Goal: Information Seeking & Learning: Learn about a topic

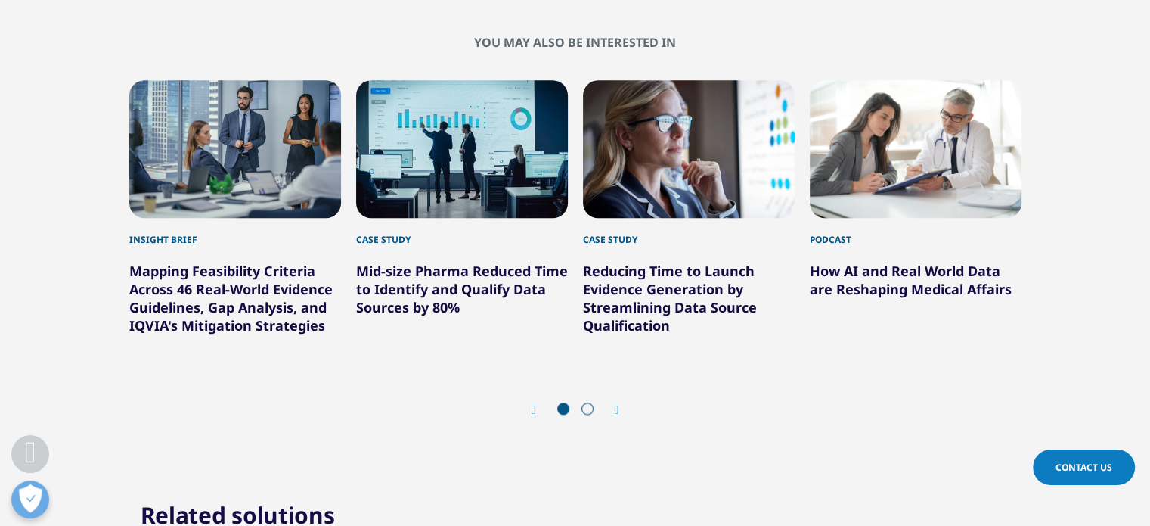
scroll to position [1403, 0]
click at [587, 411] on span at bounding box center [588, 409] width 12 height 12
click at [622, 408] on div "Prev Next" at bounding box center [575, 410] width 893 height 45
click at [617, 409] on icon "Next slide" at bounding box center [617, 411] width 5 height 12
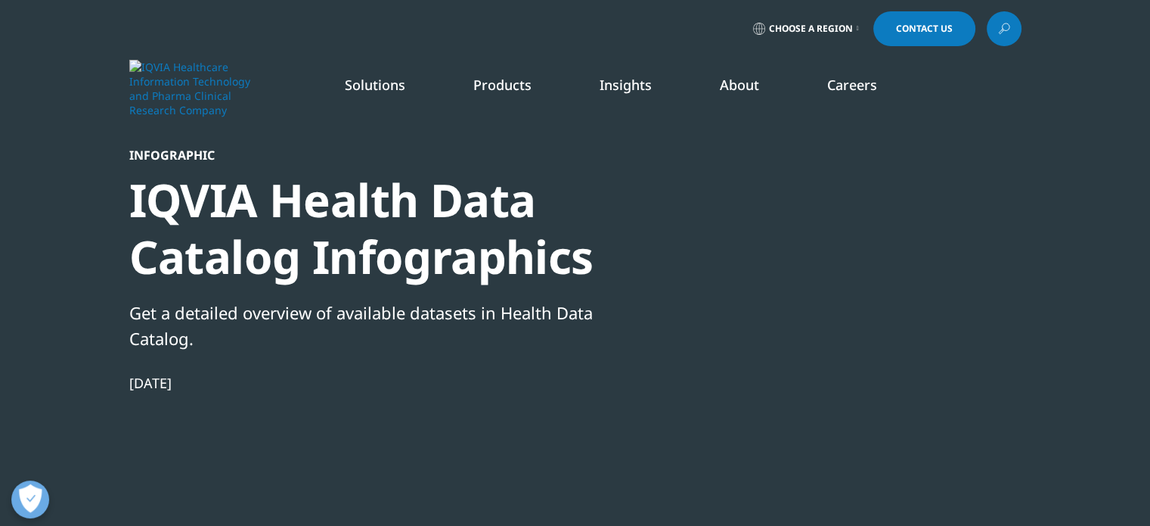
scroll to position [0, 0]
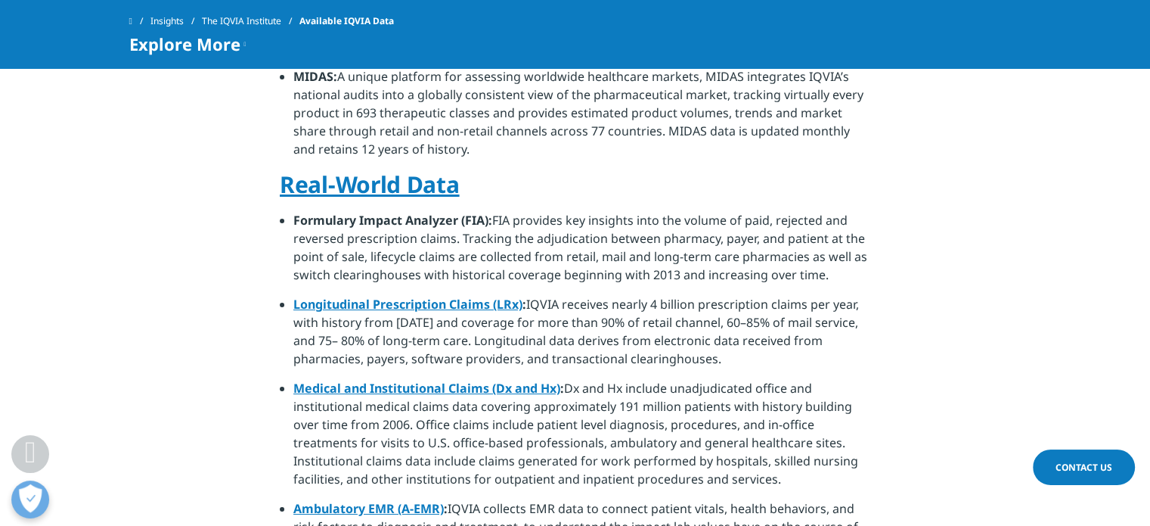
scroll to position [932, 0]
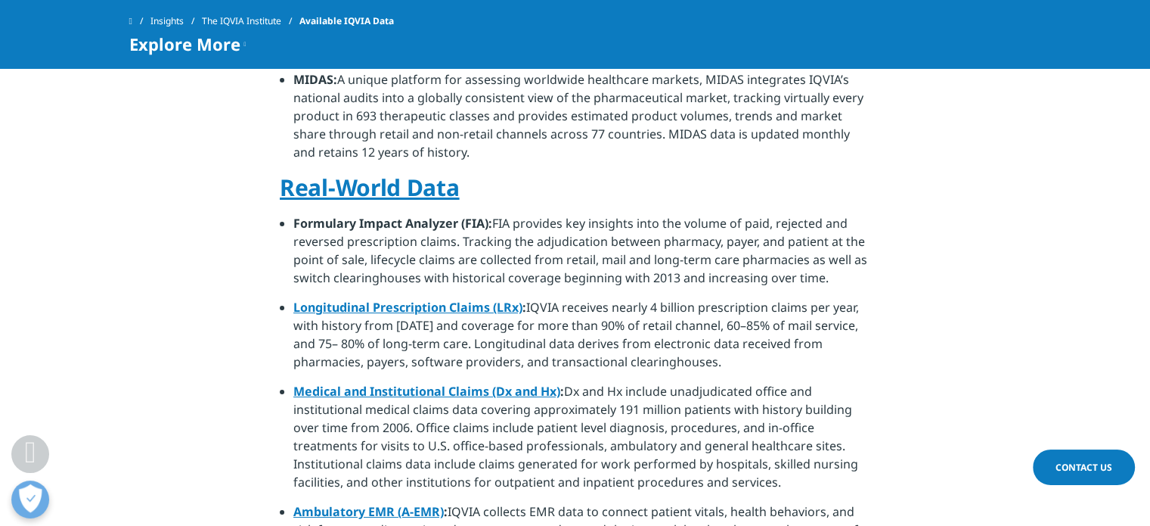
click at [392, 299] on link "Longitudinal Prescription Claims (LRx)" at bounding box center [407, 307] width 229 height 17
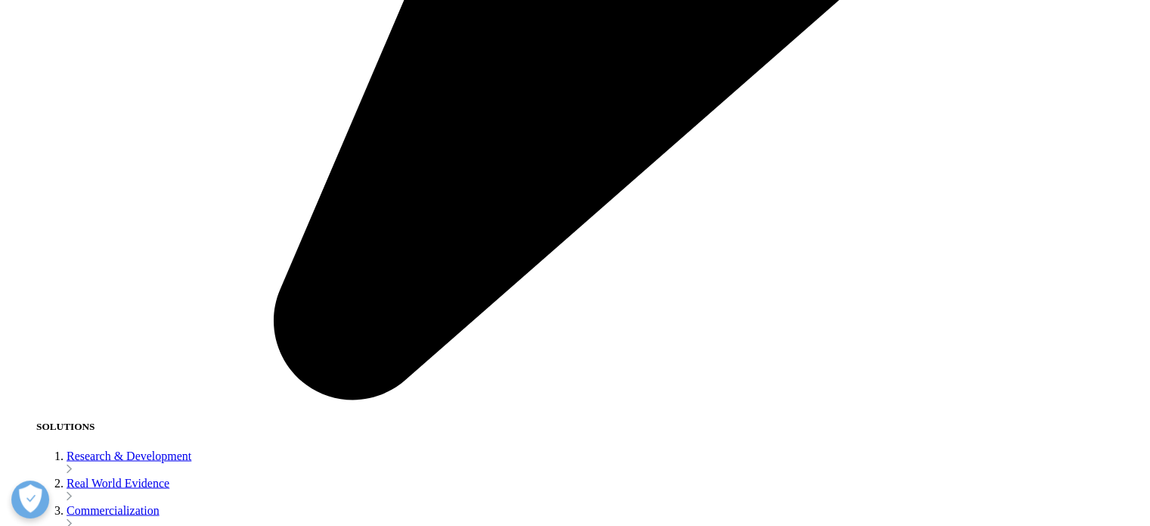
scroll to position [2575, 0]
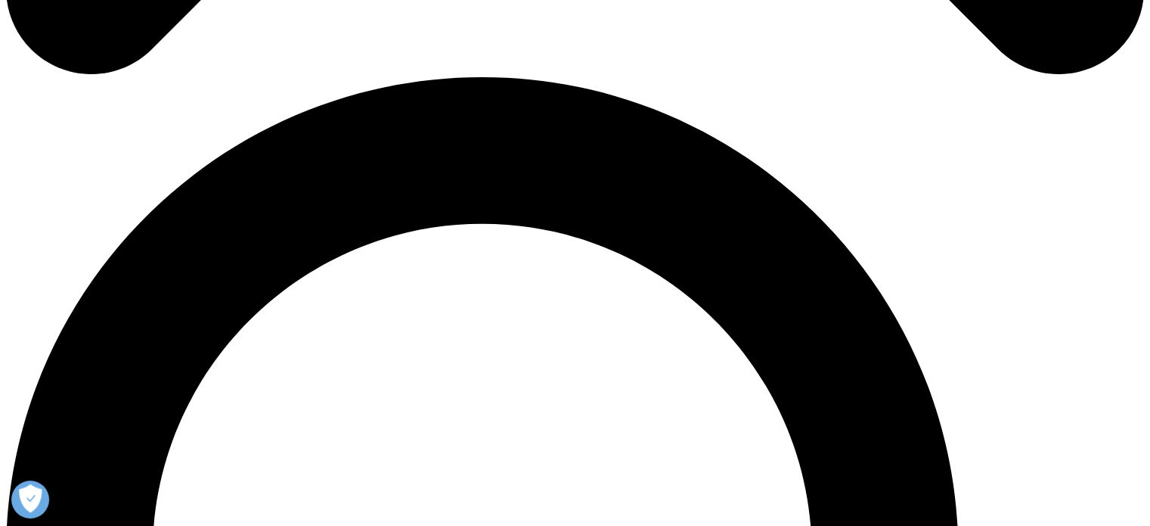
scroll to position [1088, 0]
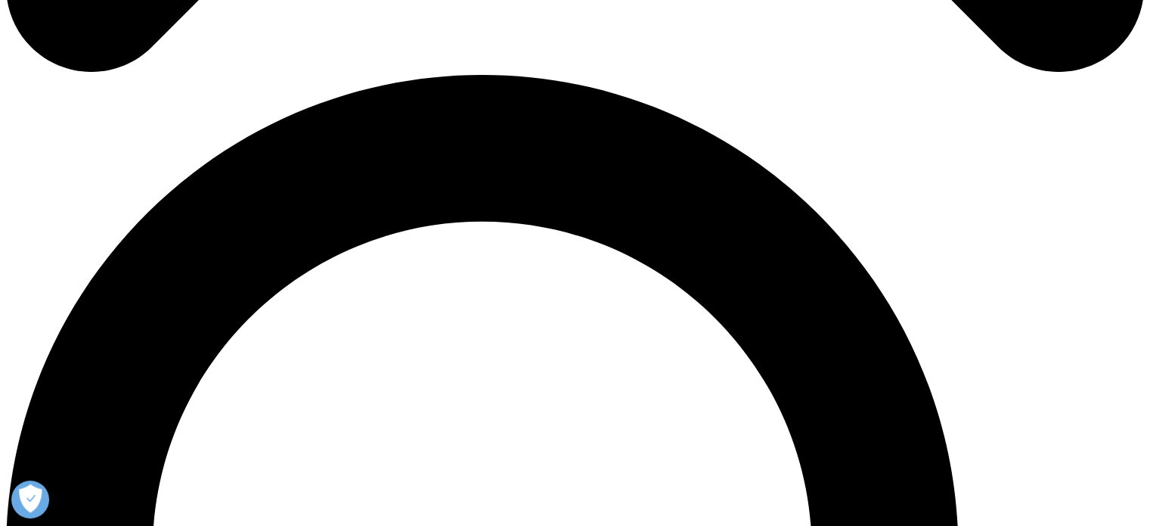
drag, startPoint x: 271, startPoint y: 250, endPoint x: 330, endPoint y: 250, distance: 59.0
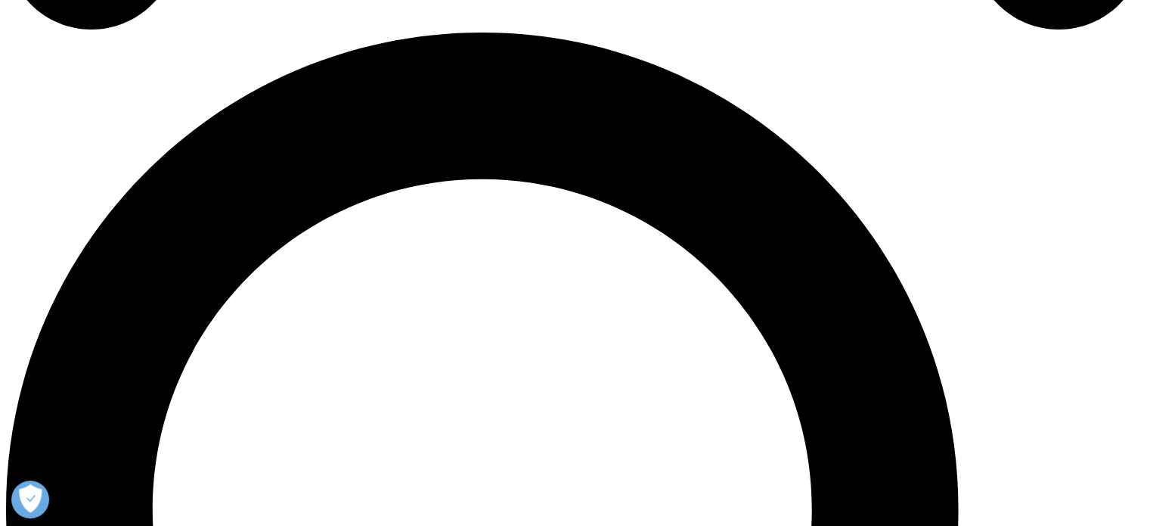
scroll to position [1132, 0]
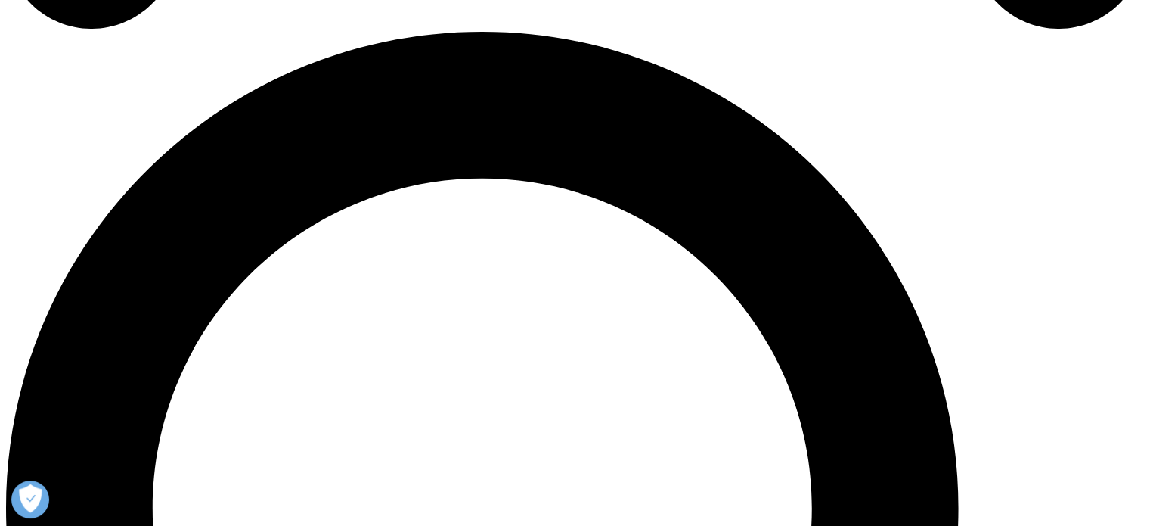
drag, startPoint x: 514, startPoint y: 160, endPoint x: 627, endPoint y: 159, distance: 112.7
drag, startPoint x: 520, startPoint y: 160, endPoint x: 629, endPoint y: 166, distance: 109.0
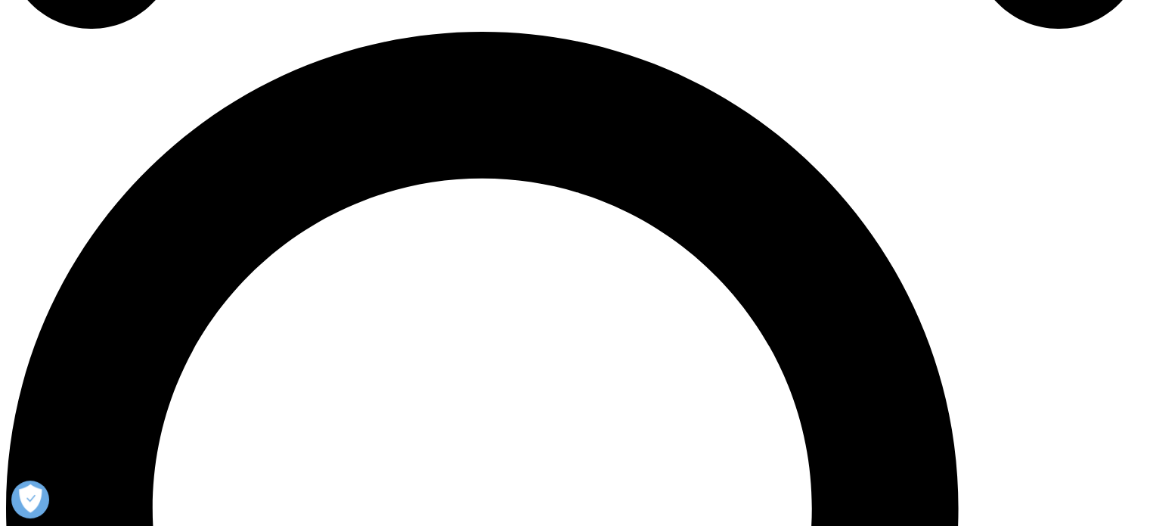
drag, startPoint x: 640, startPoint y: 166, endPoint x: 733, endPoint y: 165, distance: 93.0
drag, startPoint x: 343, startPoint y: 181, endPoint x: 452, endPoint y: 179, distance: 108.9
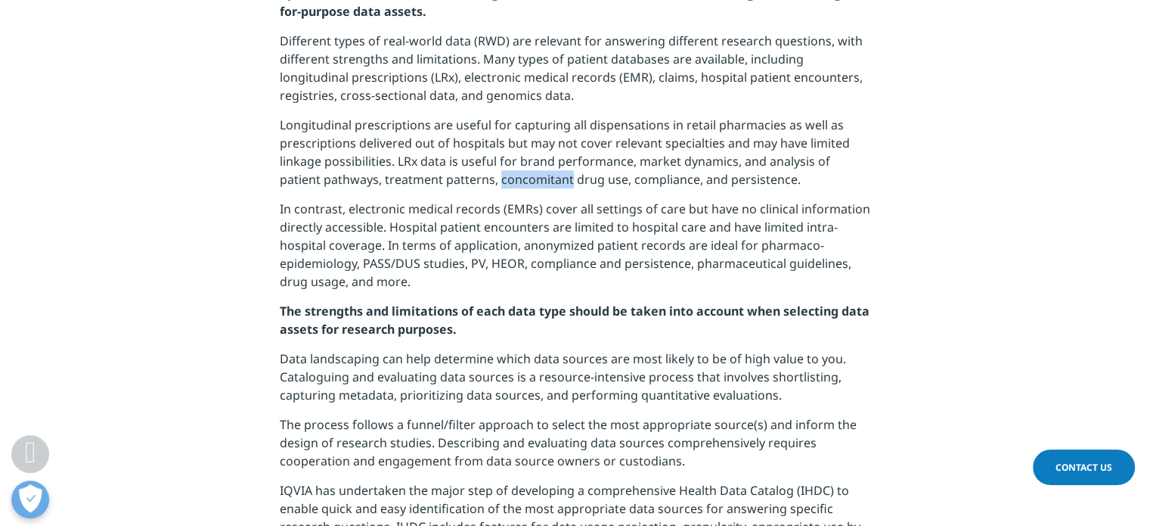
drag, startPoint x: 526, startPoint y: 180, endPoint x: 457, endPoint y: 175, distance: 69.7
click at [457, 175] on p "Longitudinal prescriptions are useful for capturing all dispensations in retail…" at bounding box center [575, 158] width 591 height 84
copy p "concomitant"
drag, startPoint x: 698, startPoint y: 251, endPoint x: 786, endPoint y: 253, distance: 87.8
click at [786, 253] on p "In contrast, electronic medical records (EMRs) cover all settings of care but h…" at bounding box center [575, 251] width 591 height 102
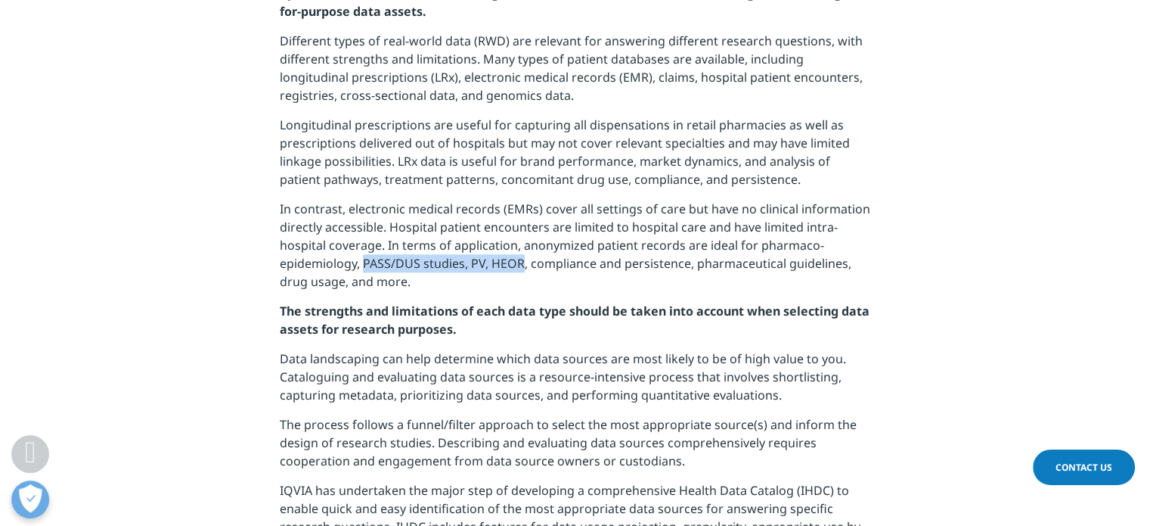
drag, startPoint x: 362, startPoint y: 262, endPoint x: 523, endPoint y: 262, distance: 160.4
click at [523, 262] on p "In contrast, electronic medical records (EMRs) cover all settings of care but h…" at bounding box center [575, 251] width 591 height 102
drag, startPoint x: 585, startPoint y: 251, endPoint x: 667, endPoint y: 251, distance: 82.4
click at [667, 251] on p "In contrast, electronic medical records (EMRs) cover all settings of care but h…" at bounding box center [575, 251] width 591 height 102
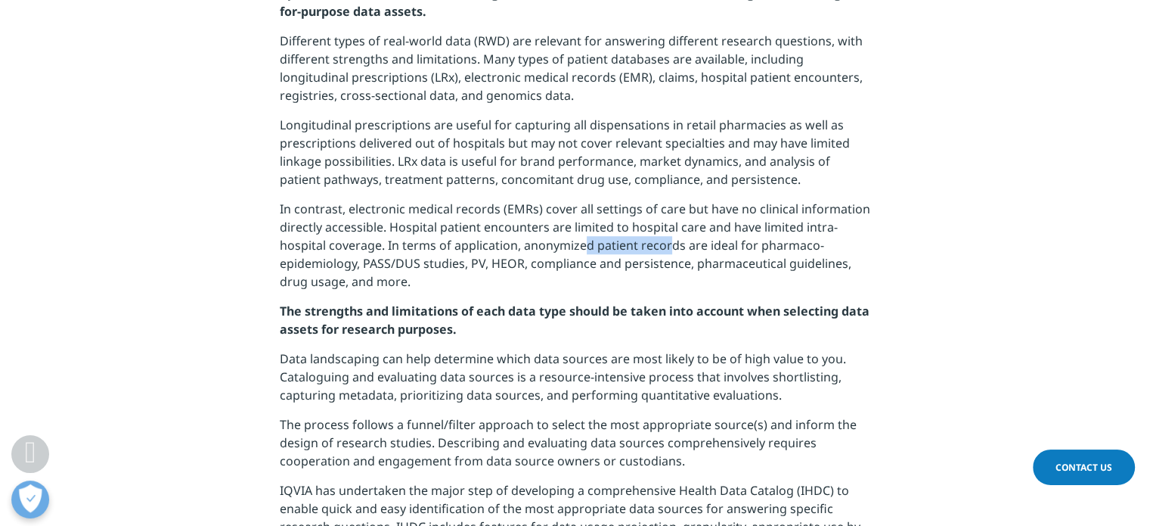
click at [667, 251] on p "In contrast, electronic medical records (EMRs) cover all settings of care but h…" at bounding box center [575, 251] width 591 height 102
drag, startPoint x: 378, startPoint y: 265, endPoint x: 452, endPoint y: 265, distance: 74.1
click at [452, 265] on p "In contrast, electronic medical records (EMRs) cover all settings of care but h…" at bounding box center [575, 251] width 591 height 102
click at [399, 286] on p "In contrast, electronic medical records (EMRs) cover all settings of care but h…" at bounding box center [575, 251] width 591 height 102
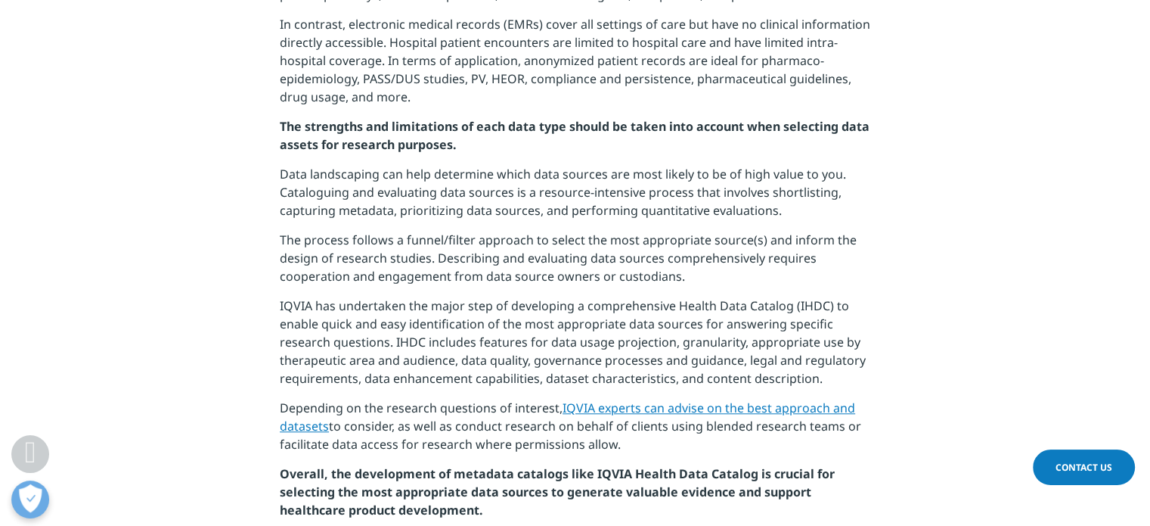
scroll to position [1315, 0]
drag, startPoint x: 281, startPoint y: 181, endPoint x: 619, endPoint y: 444, distance: 428.5
click at [619, 444] on div "As the volume of health-related data continues to grow at a compound annual rat…" at bounding box center [575, 484] width 591 height 2267
click at [619, 444] on p "Depending on the research questions of interest, IQVIA experts can advise on th…" at bounding box center [575, 432] width 591 height 66
drag, startPoint x: 619, startPoint y: 444, endPoint x: 282, endPoint y: 181, distance: 427.3
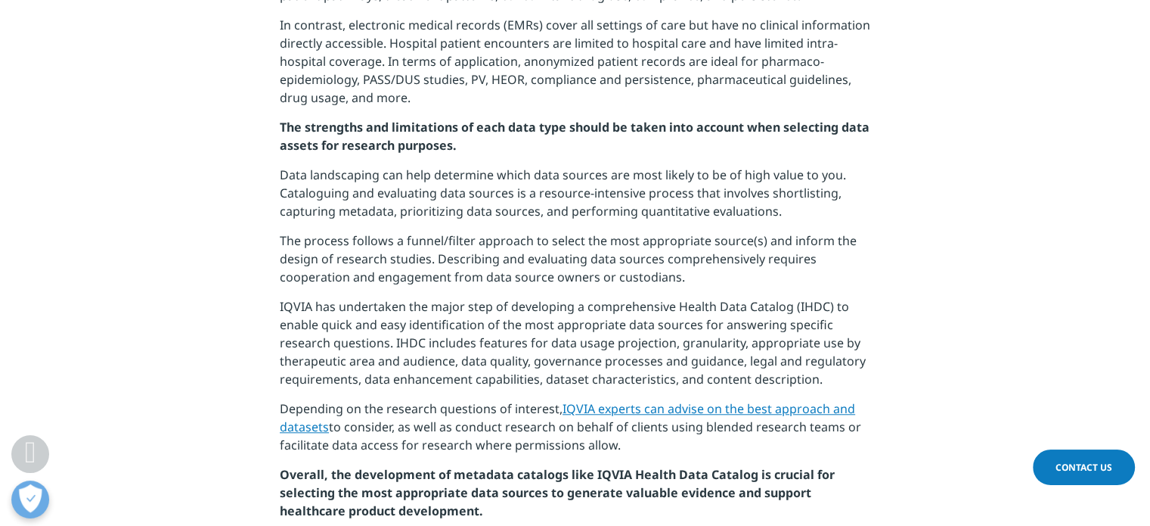
click at [282, 181] on div "As the volume of health-related data continues to grow at a compound annual rat…" at bounding box center [575, 484] width 591 height 2267
click at [272, 176] on section "As the volume of health-related data continues to grow at a compound annual rat…" at bounding box center [575, 484] width 1150 height 2343
drag, startPoint x: 272, startPoint y: 176, endPoint x: 666, endPoint y: 452, distance: 480.1
click at [666, 452] on section "As the volume of health-related data continues to grow at a compound annual rat…" at bounding box center [575, 484] width 1150 height 2343
click at [638, 450] on p "Depending on the research questions of interest, IQVIA experts can advise on th…" at bounding box center [575, 432] width 591 height 66
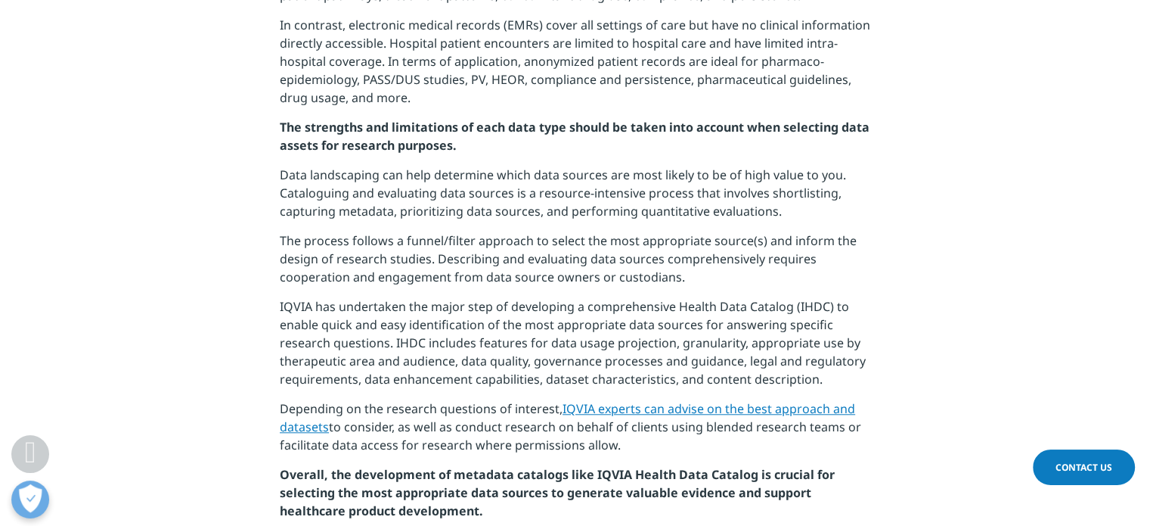
drag, startPoint x: 638, startPoint y: 450, endPoint x: 280, endPoint y: 172, distance: 452.8
click at [280, 172] on div "As the volume of health-related data continues to grow at a compound annual rat…" at bounding box center [575, 484] width 591 height 2267
click at [280, 172] on p "Data landscaping can help determine which data sources are most likely to be of…" at bounding box center [575, 199] width 591 height 66
click at [545, 234] on p "The process follows a funnel/filter approach to select the most appropriate sou…" at bounding box center [575, 264] width 591 height 66
drag, startPoint x: 280, startPoint y: 175, endPoint x: 641, endPoint y: 448, distance: 452.5
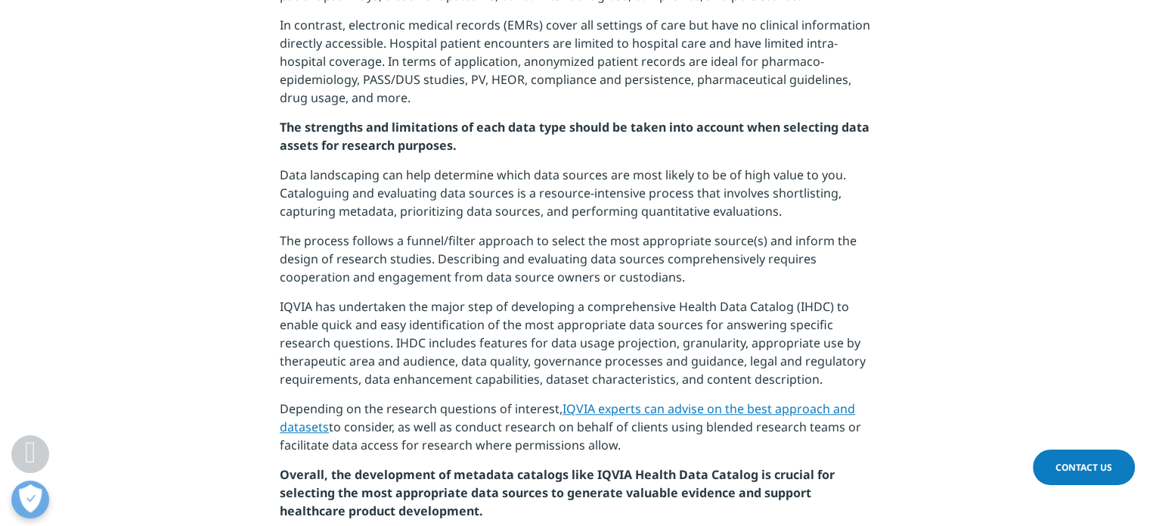
click at [641, 448] on div "As the volume of health-related data continues to grow at a compound annual rat…" at bounding box center [575, 484] width 591 height 2267
click at [641, 448] on p "Depending on the research questions of interest, IQVIA experts can advise on th…" at bounding box center [575, 432] width 591 height 66
drag, startPoint x: 283, startPoint y: 175, endPoint x: 660, endPoint y: 450, distance: 467.2
click at [660, 450] on div "As the volume of health-related data continues to grow at a compound annual rat…" at bounding box center [575, 484] width 591 height 2267
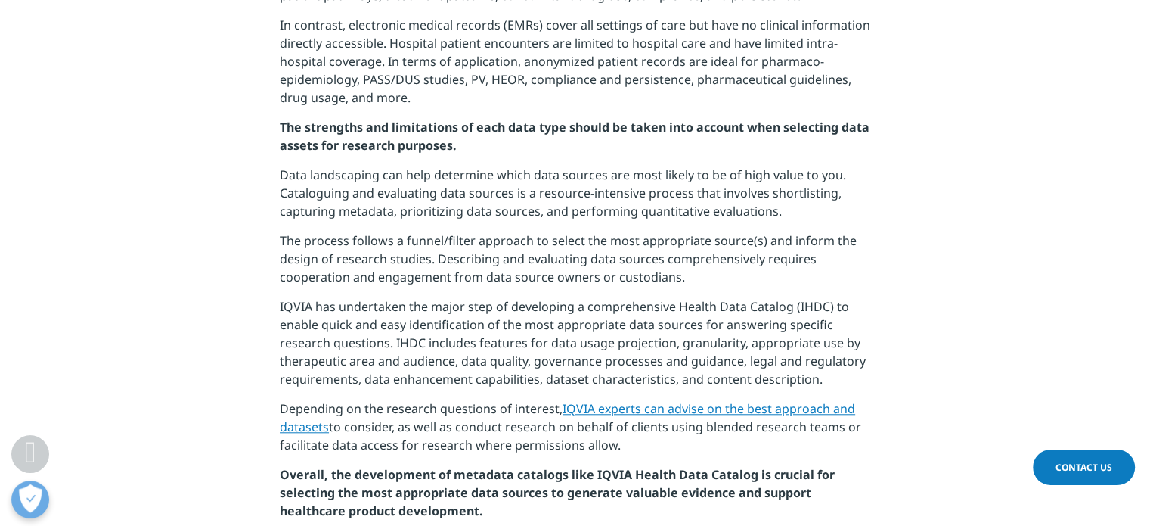
click at [623, 450] on p "Depending on the research questions of interest, IQVIA experts can advise on th…" at bounding box center [575, 432] width 591 height 66
drag, startPoint x: 281, startPoint y: 175, endPoint x: 619, endPoint y: 449, distance: 434.5
click at [619, 449] on div "As the volume of health-related data continues to grow at a compound annual rat…" at bounding box center [575, 484] width 591 height 2267
click at [619, 449] on p "Depending on the research questions of interest, IQVIA experts can advise on th…" at bounding box center [575, 432] width 591 height 66
drag, startPoint x: 619, startPoint y: 449, endPoint x: 279, endPoint y: 152, distance: 450.8
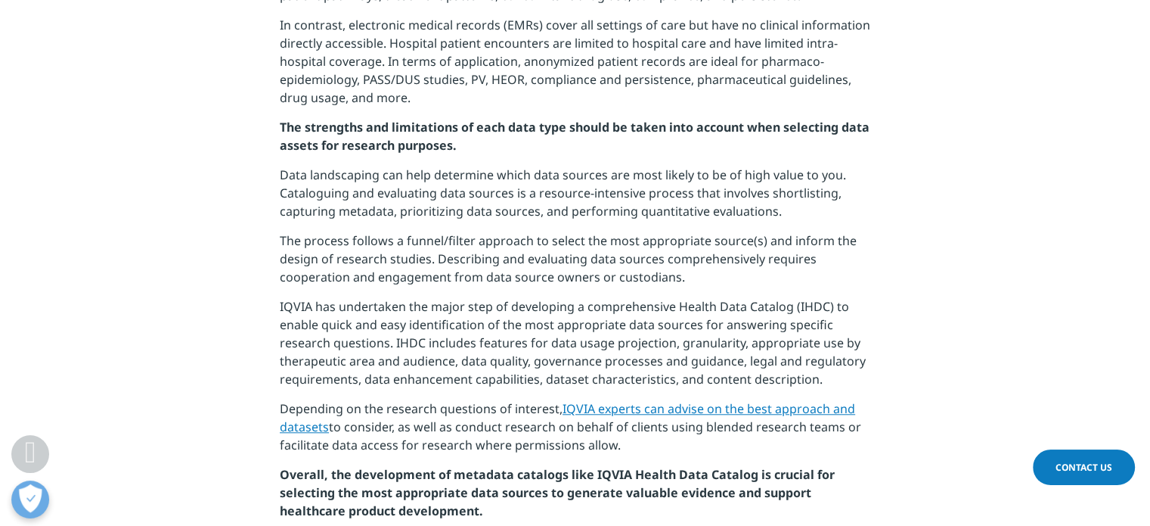
click at [280, 152] on div "As the volume of health-related data continues to grow at a compound annual rat…" at bounding box center [575, 484] width 591 height 2267
click at [210, 225] on section "As the volume of health-related data continues to grow at a compound annual rat…" at bounding box center [575, 484] width 1150 height 2343
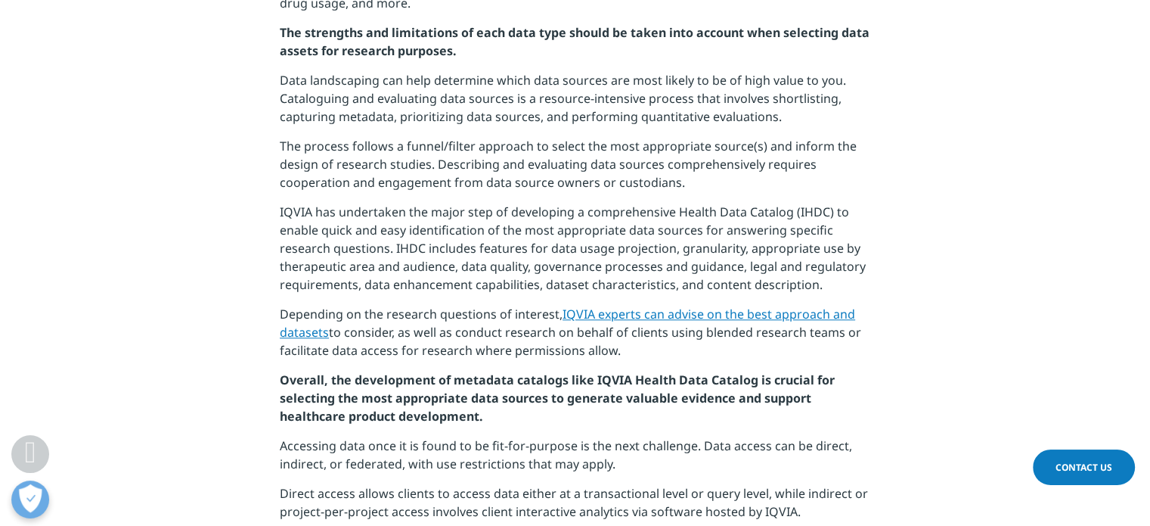
scroll to position [1408, 0]
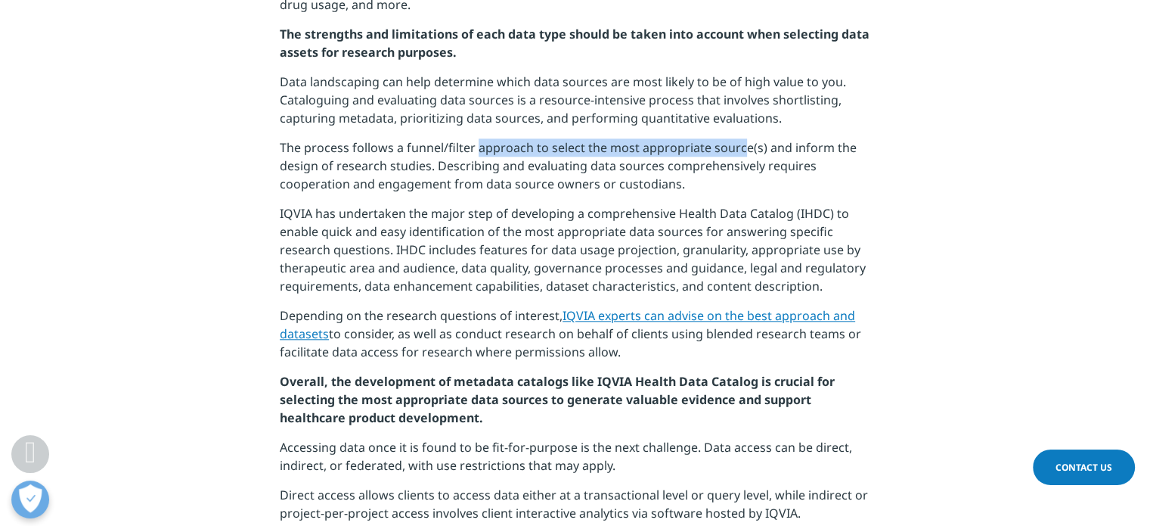
drag, startPoint x: 477, startPoint y: 154, endPoint x: 740, endPoint y: 154, distance: 262.5
click at [740, 154] on p "The process follows a funnel/filter approach to select the most appropriate sou…" at bounding box center [575, 171] width 591 height 66
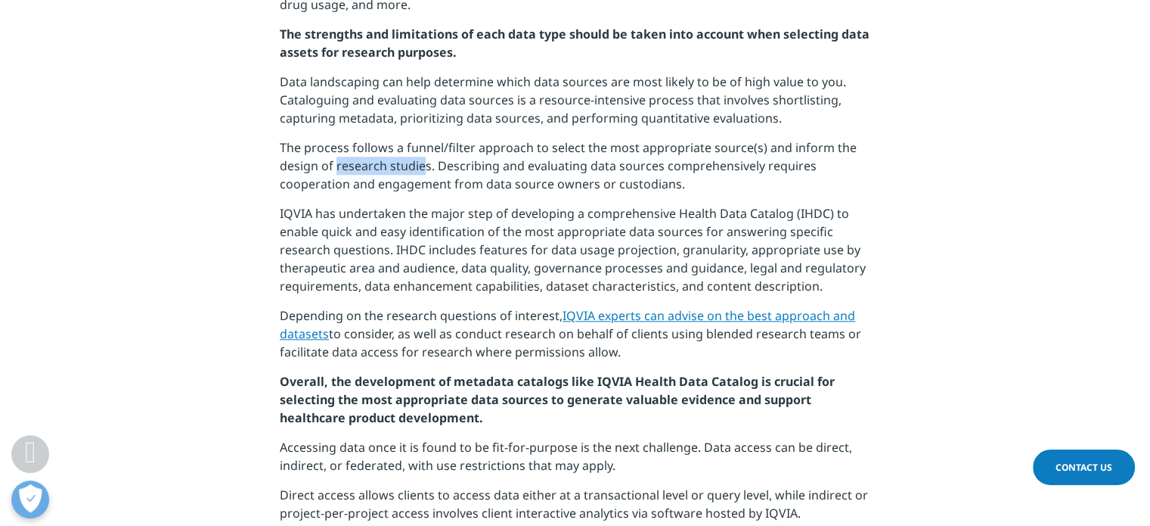
drag, startPoint x: 337, startPoint y: 168, endPoint x: 421, endPoint y: 169, distance: 84.0
click at [421, 169] on p "The process follows a funnel/filter approach to select the most appropriate sou…" at bounding box center [575, 171] width 591 height 66
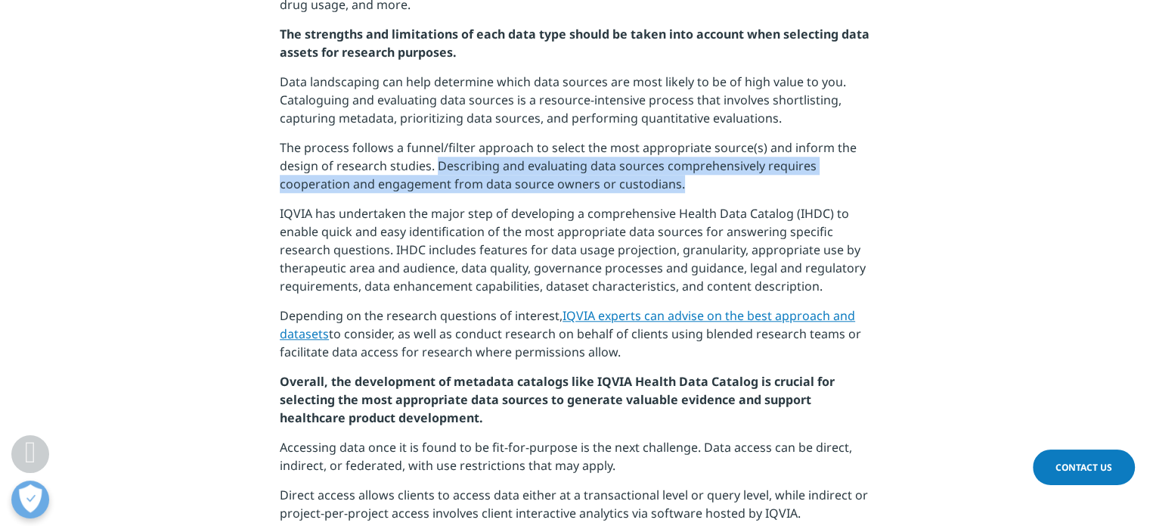
drag, startPoint x: 438, startPoint y: 169, endPoint x: 725, endPoint y: 179, distance: 286.9
click at [725, 179] on p "The process follows a funnel/filter approach to select the most appropriate sou…" at bounding box center [575, 171] width 591 height 66
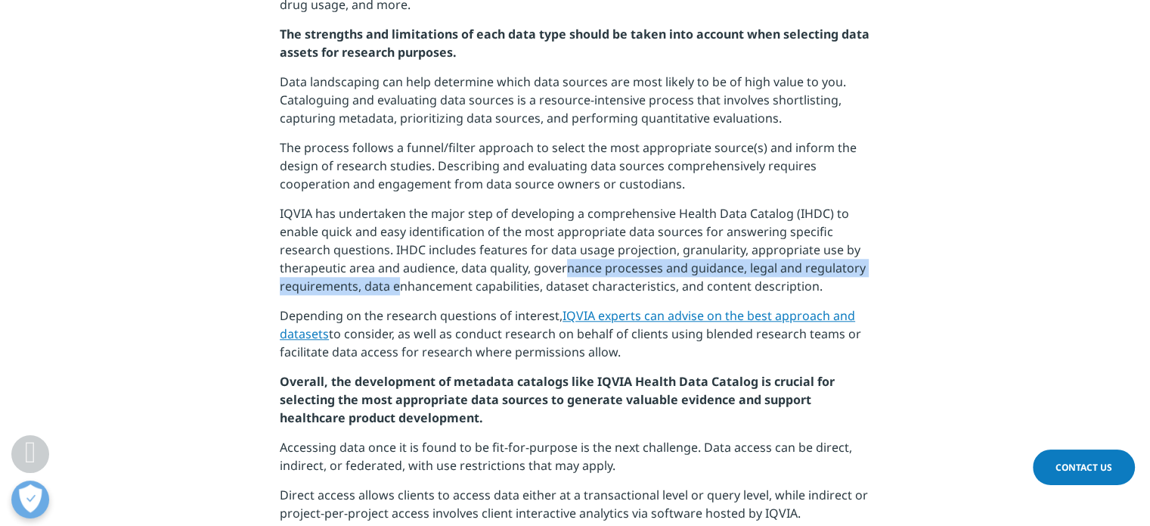
drag, startPoint x: 396, startPoint y: 280, endPoint x: 567, endPoint y: 278, distance: 171.7
click at [567, 278] on p "IQVIA has undertaken the major step of developing a comprehensive Health Data C…" at bounding box center [575, 255] width 591 height 102
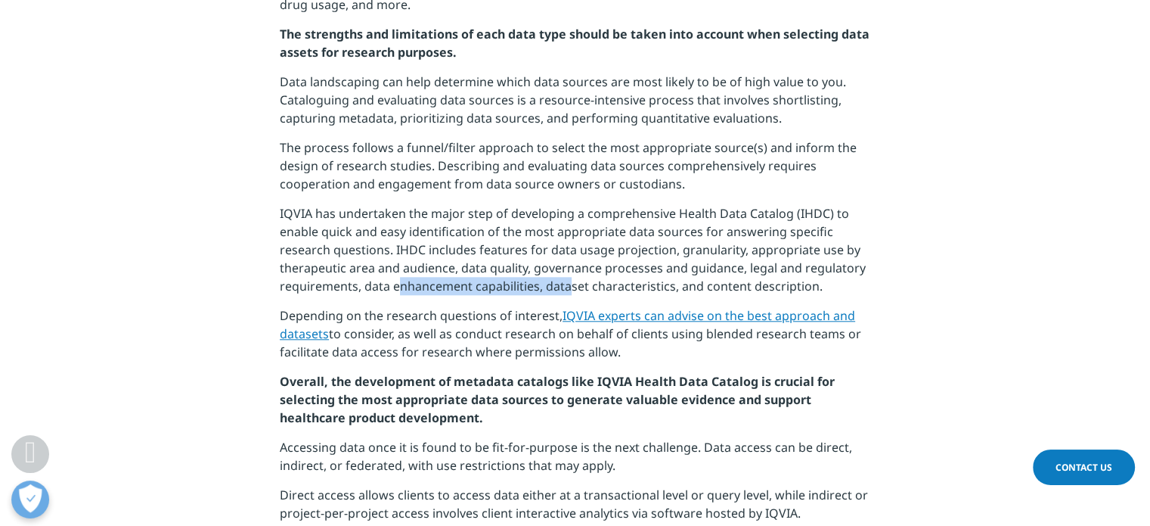
click at [567, 278] on p "IQVIA has undertaken the major step of developing a comprehensive Health Data C…" at bounding box center [575, 255] width 591 height 102
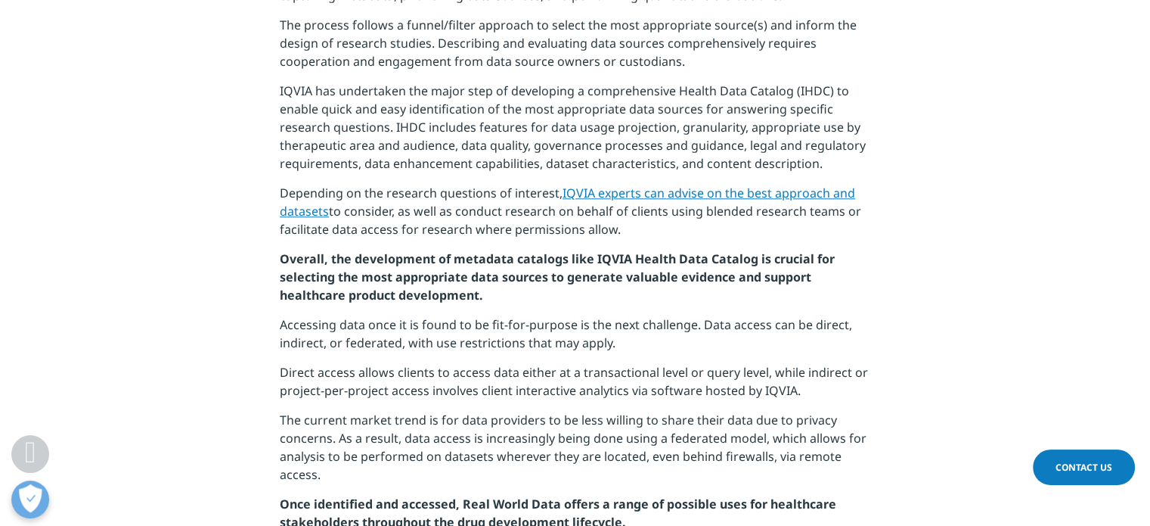
scroll to position [1531, 0]
click at [711, 186] on link "IQVIA experts can advise on the best approach and datasets" at bounding box center [568, 202] width 576 height 35
click at [944, 181] on section "As the volume of health-related data continues to grow at a compound annual rat…" at bounding box center [575, 269] width 1150 height 2343
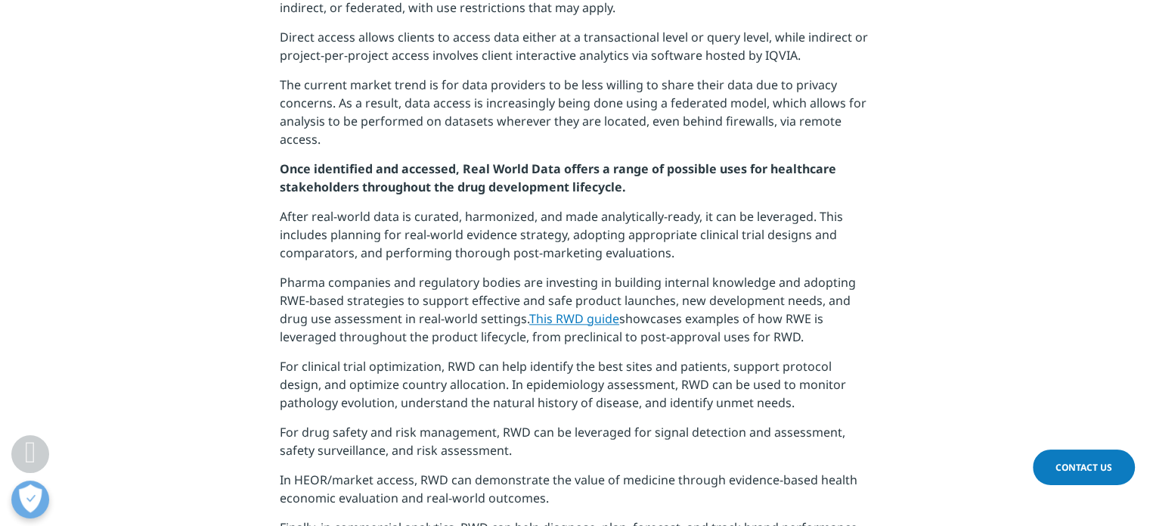
scroll to position [1885, 0]
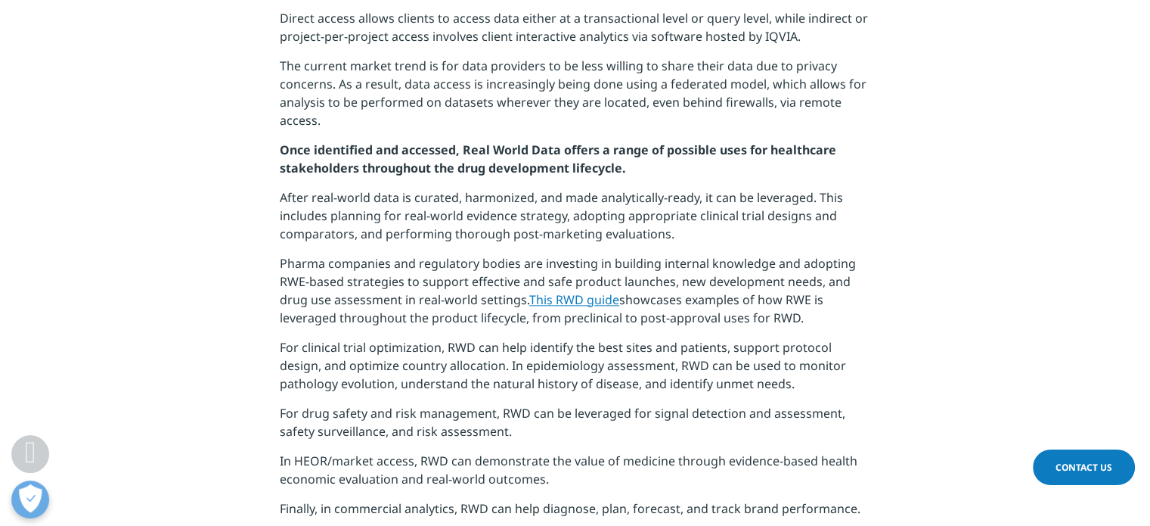
click at [440, 347] on p "For clinical trial optimization, RWD can help identify the best sites and patie…" at bounding box center [575, 371] width 591 height 66
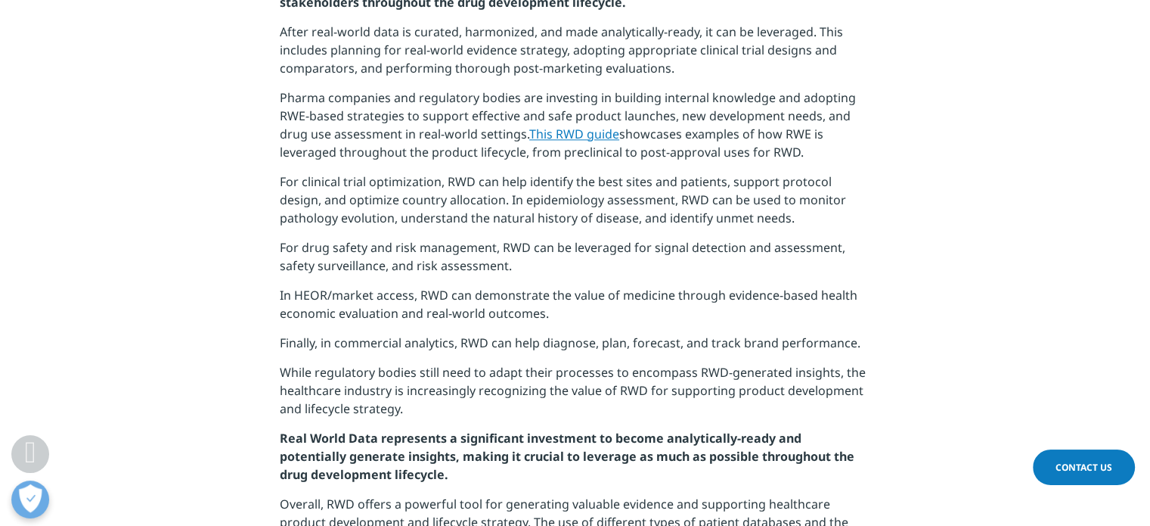
scroll to position [2051, 0]
click at [440, 347] on p "Finally, in commercial analytics, RWD can help diagnose, plan, forecast, and tr…" at bounding box center [575, 347] width 591 height 29
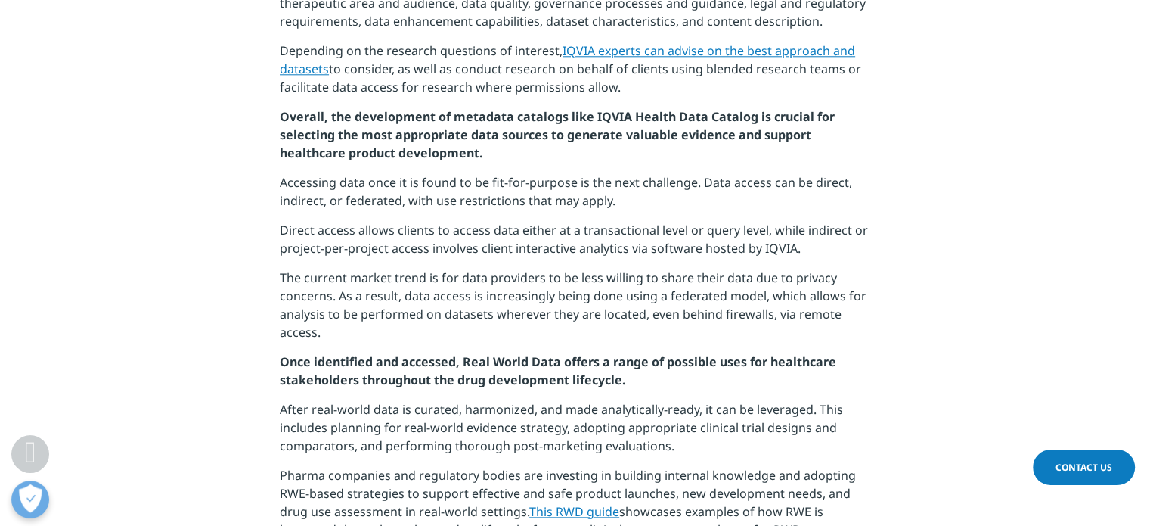
scroll to position [1673, 0]
click at [317, 368] on strong "Once identified and accessed, Real World Data offers a range of possible uses f…" at bounding box center [558, 370] width 557 height 35
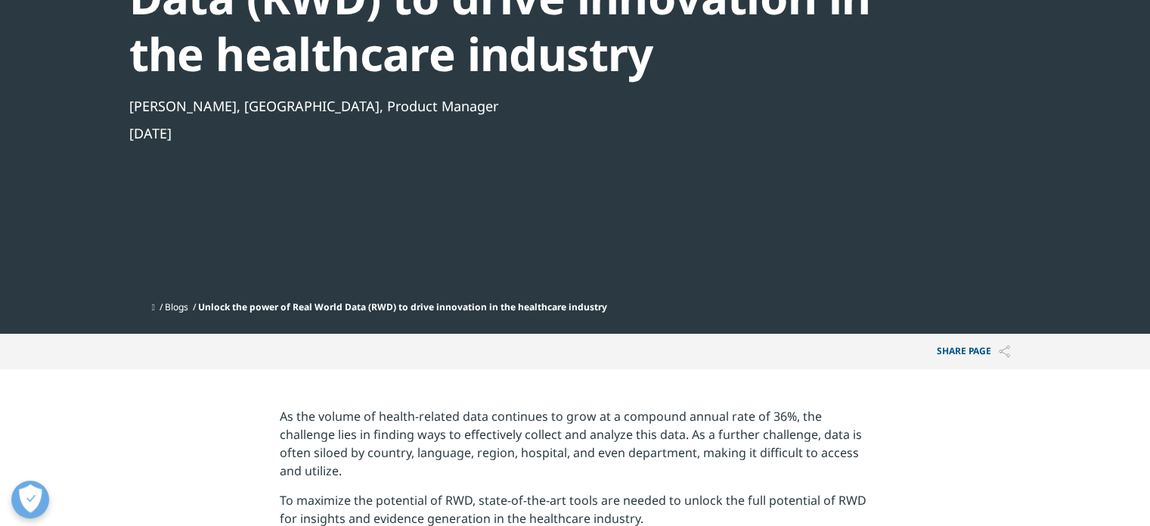
scroll to position [0, 0]
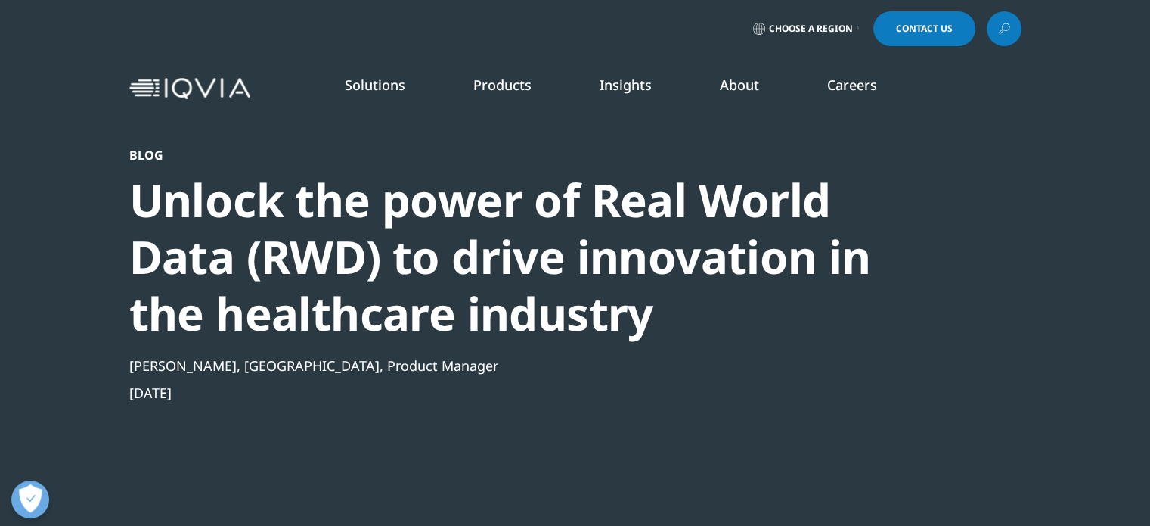
click at [368, 11] on div "Choose a Region Contact Us" at bounding box center [575, 28] width 893 height 35
click at [305, 51] on div "Choose a Region Contact Us" at bounding box center [575, 28] width 1150 height 57
click at [616, 37] on div "Choose a Region Contact Us" at bounding box center [575, 28] width 893 height 35
